Goal: Register for event/course

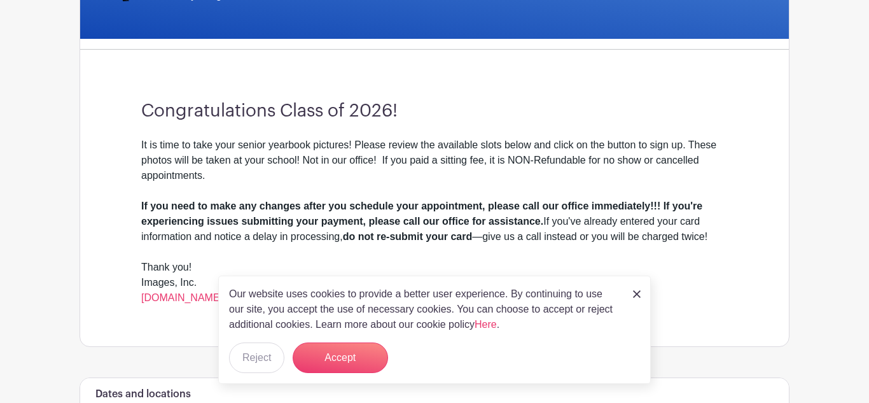
scroll to position [325, 0]
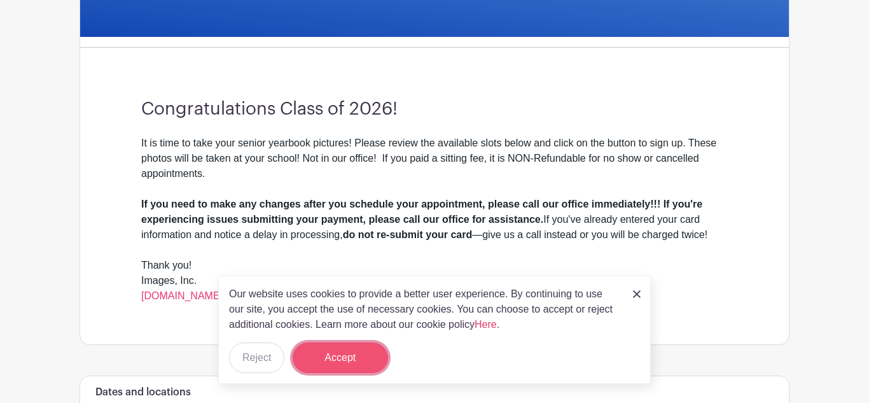
click at [343, 356] on button "Accept" at bounding box center [340, 357] width 95 height 31
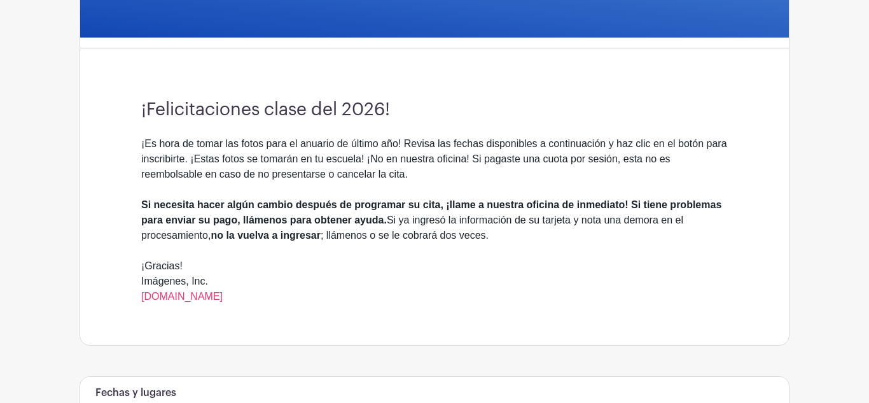
scroll to position [327, 0]
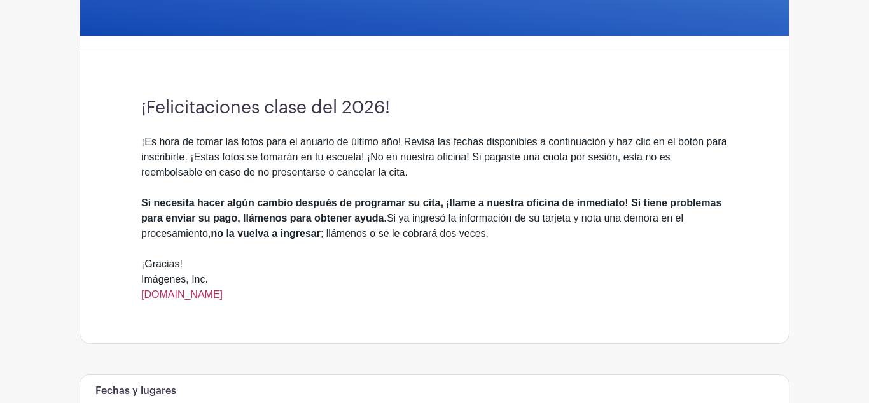
click at [174, 297] on font "[DOMAIN_NAME]" at bounding box center [181, 294] width 81 height 11
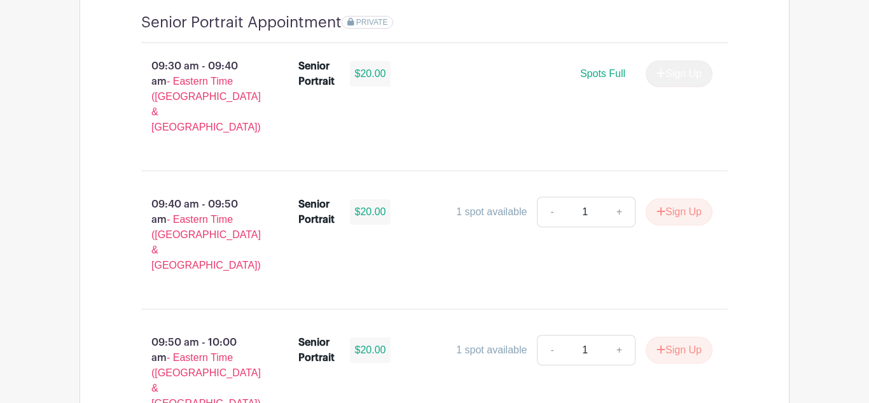
scroll to position [901, 0]
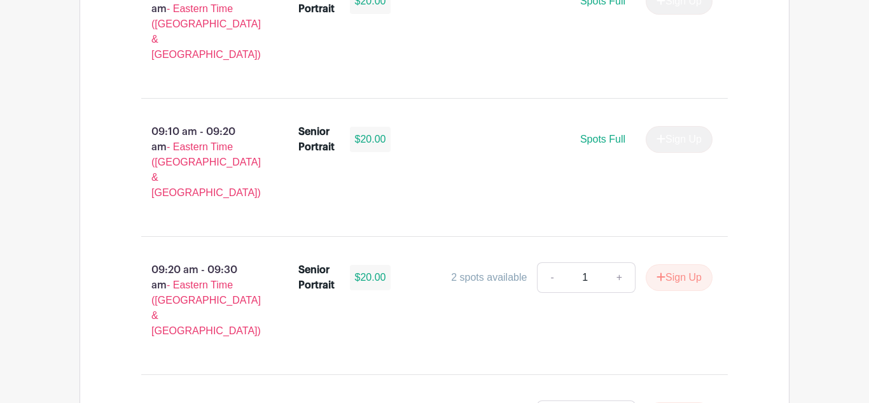
scroll to position [977, 0]
click at [680, 265] on button "Sign Up" at bounding box center [679, 278] width 67 height 27
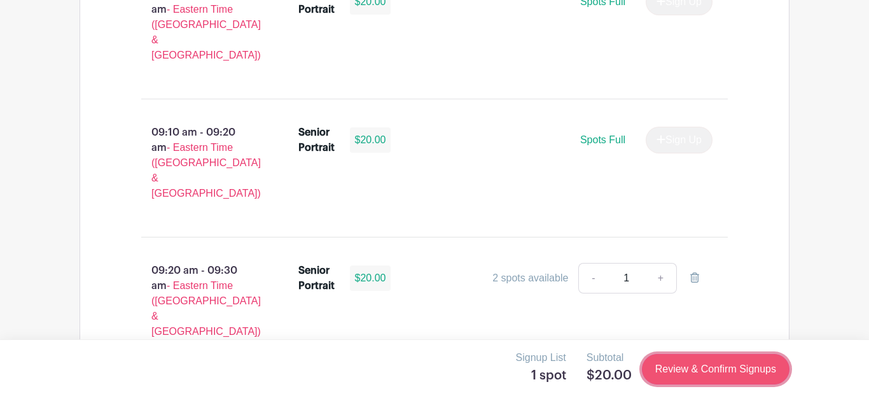
click at [702, 367] on link "Review & Confirm Signups" at bounding box center [716, 369] width 148 height 31
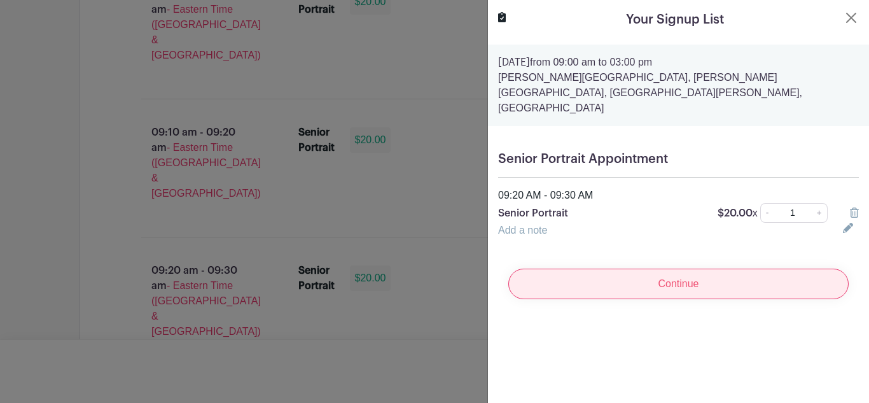
click at [639, 272] on input "Continue" at bounding box center [678, 284] width 340 height 31
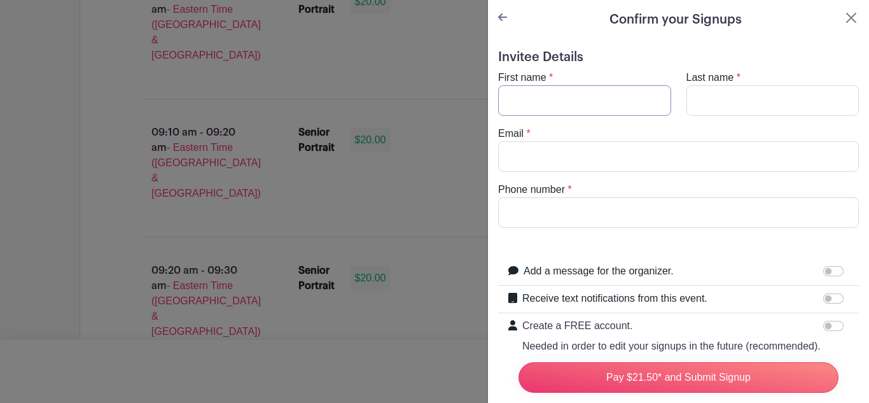
click at [531, 102] on input "First name" at bounding box center [584, 100] width 173 height 31
type input "Maria"
click at [699, 103] on input "Last name" at bounding box center [773, 100] width 173 height 31
type input "M"
type input "Barcenas"
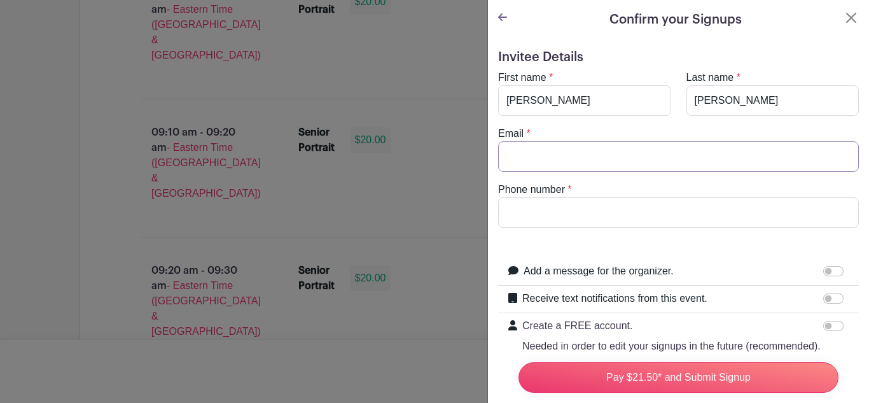
click at [570, 167] on input "Email" at bounding box center [678, 156] width 361 height 31
click at [830, 270] on input "Add a message for the organizer." at bounding box center [833, 271] width 20 height 10
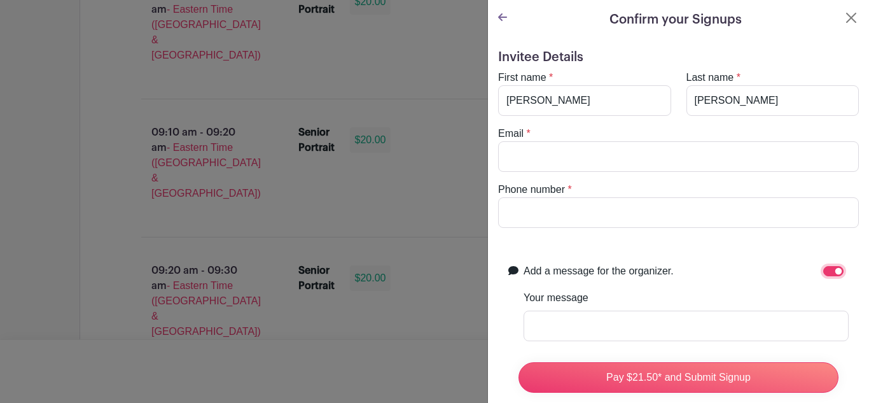
click at [835, 269] on input "Add a message for the organizer." at bounding box center [833, 271] width 20 height 10
checkbox input "false"
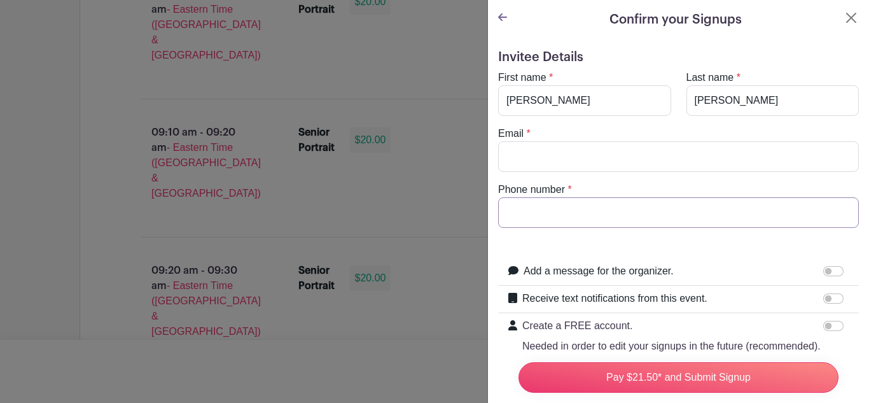
click at [604, 219] on input "Phone number" at bounding box center [678, 212] width 361 height 31
type input "*"
type input "8"
type input "(864) 524-4204"
click at [528, 164] on input "Email" at bounding box center [678, 156] width 361 height 31
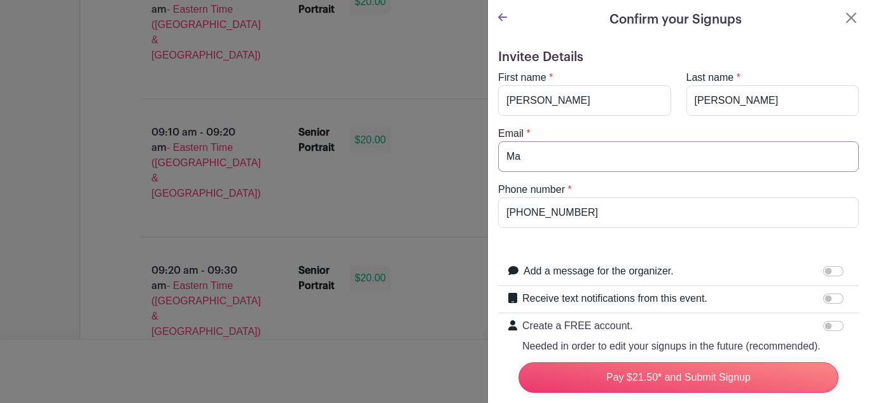
type input "M"
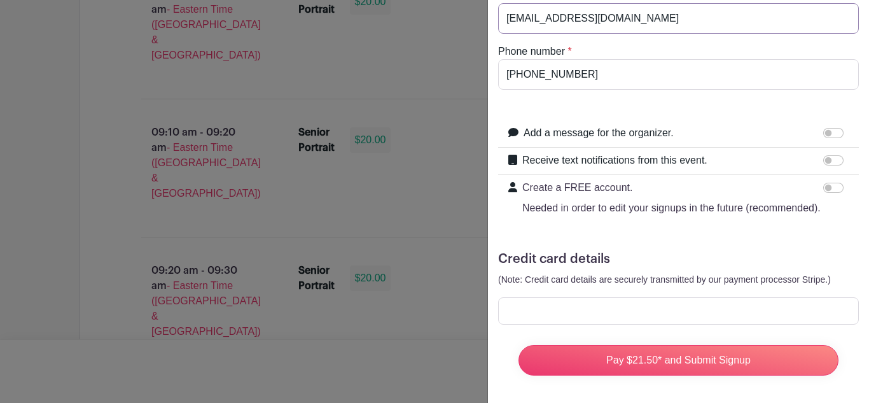
scroll to position [141, 0]
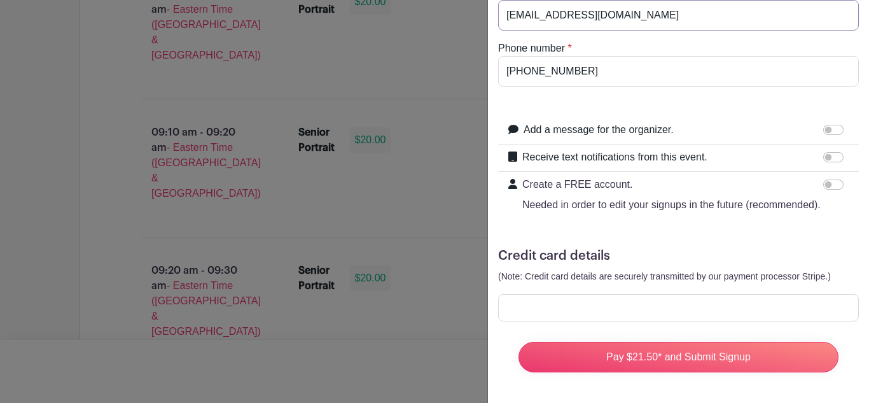
type input "mariabarcenas3@icloud.com"
click at [683, 314] on div at bounding box center [678, 307] width 361 height 27
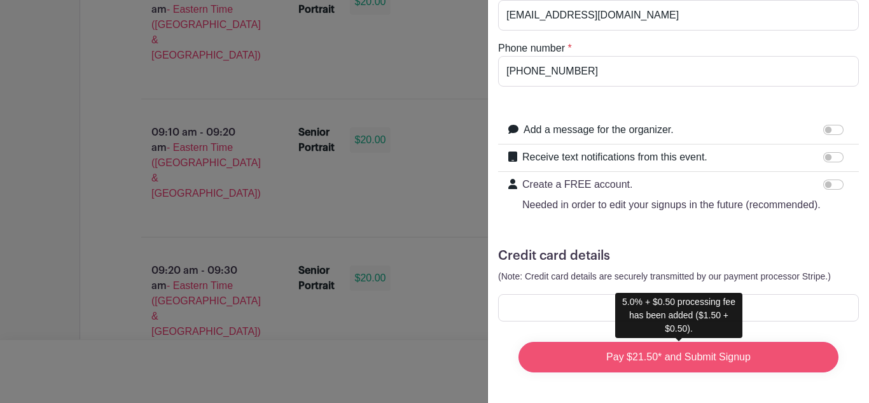
click at [624, 358] on input "Pay $21.50* and Submit Signup" at bounding box center [679, 357] width 320 height 31
click at [580, 353] on input "Pay $21.50* and Submit Signup" at bounding box center [679, 357] width 320 height 31
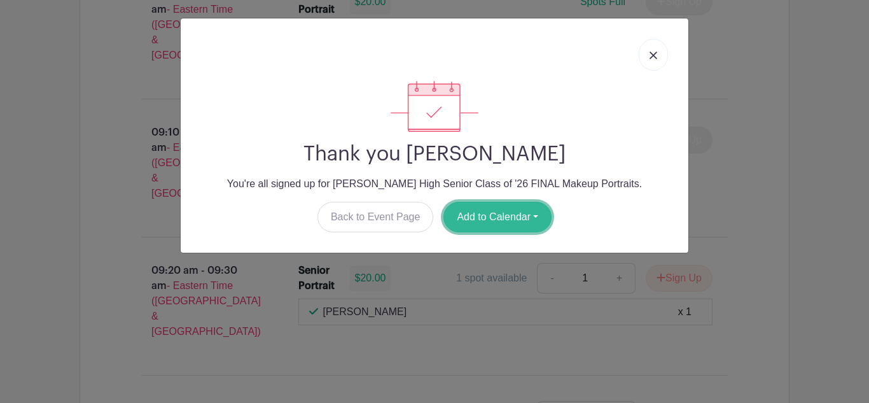
click at [467, 218] on button "Add to Calendar" at bounding box center [497, 217] width 108 height 31
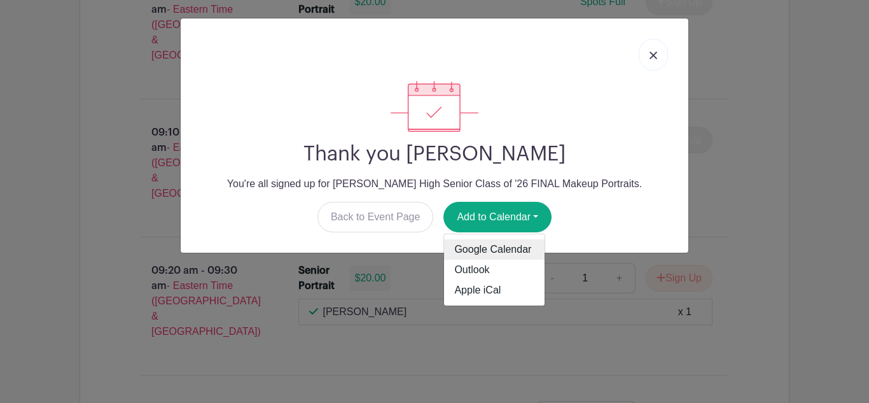
click at [469, 250] on link "Google Calendar" at bounding box center [494, 249] width 101 height 20
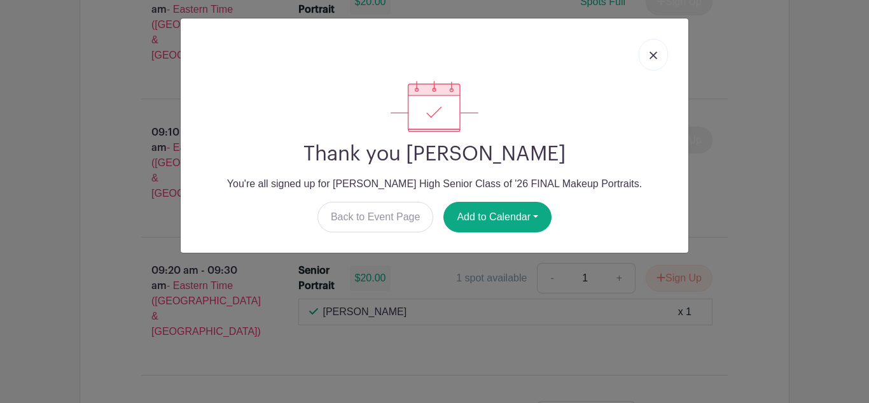
click at [652, 52] on img at bounding box center [654, 56] width 8 height 8
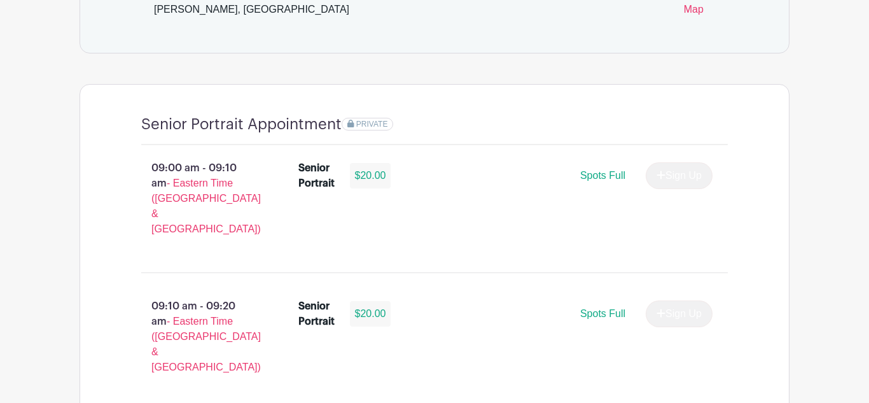
scroll to position [804, 0]
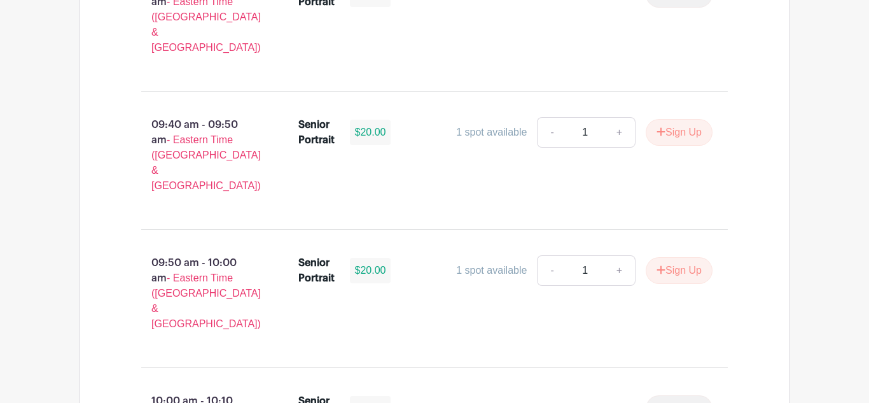
scroll to position [971, 0]
click at [589, 401] on span "Spots Full" at bounding box center [602, 406] width 45 height 11
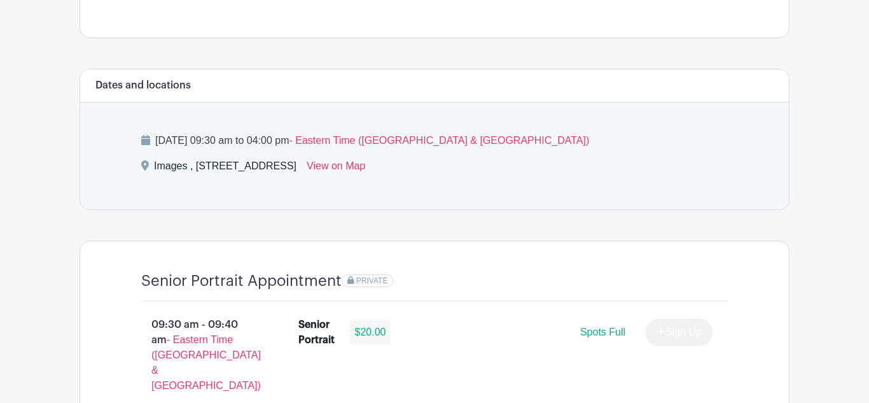
scroll to position [628, 0]
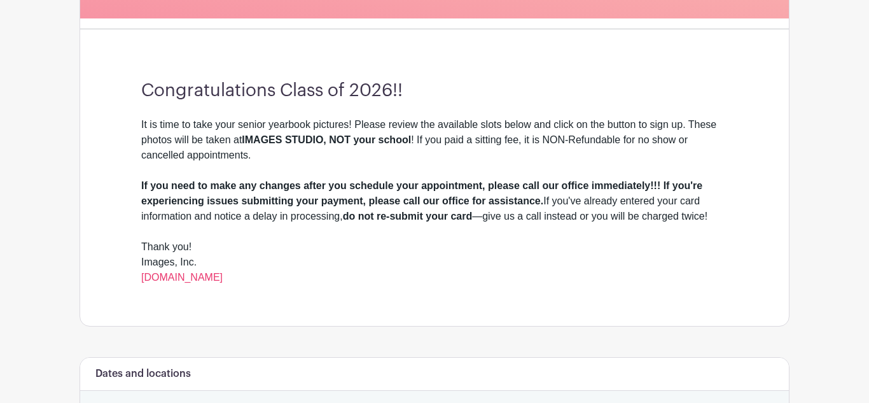
scroll to position [345, 0]
